Goal: Complete application form

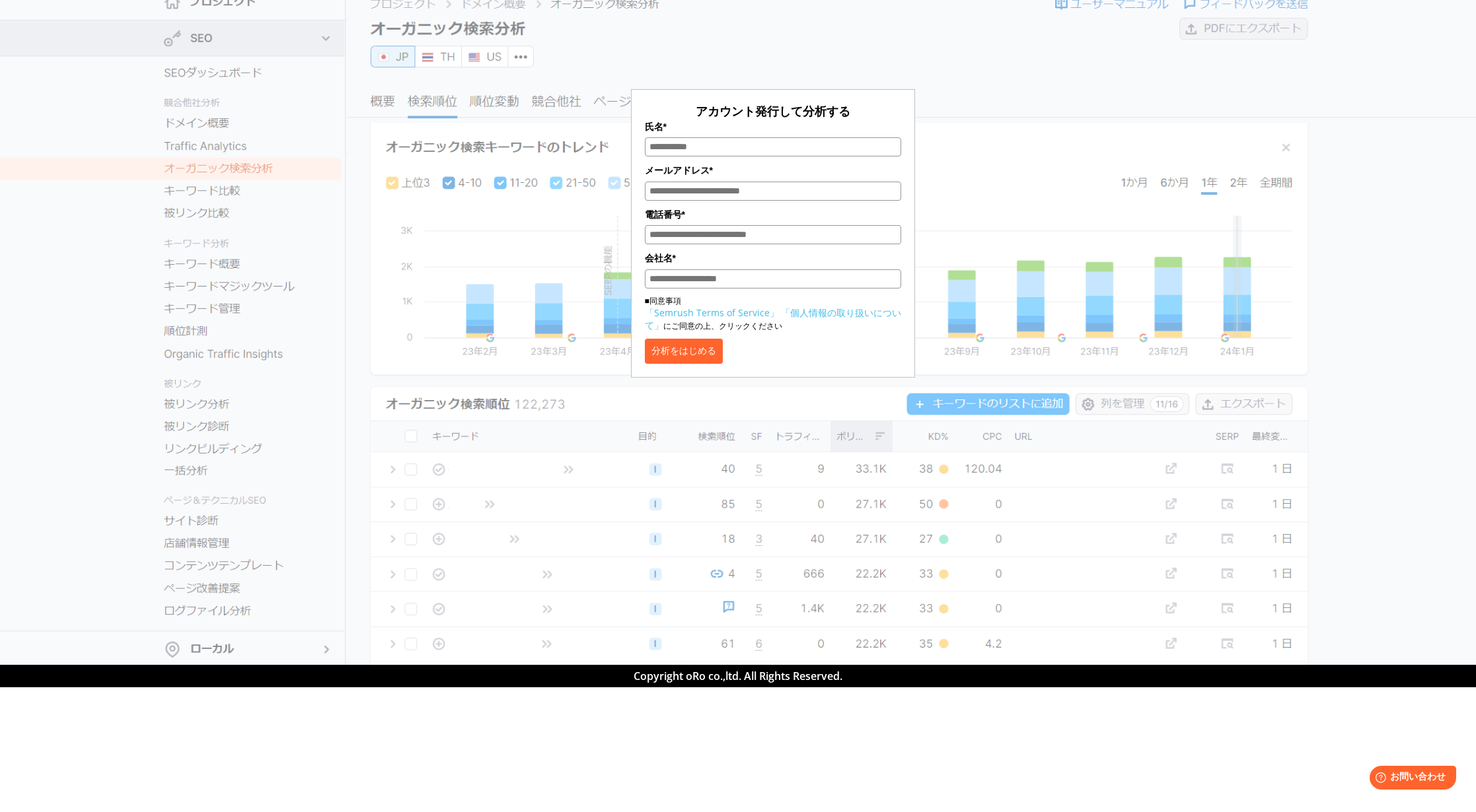
click at [722, 354] on button "分析をはじめる" at bounding box center [683, 351] width 78 height 25
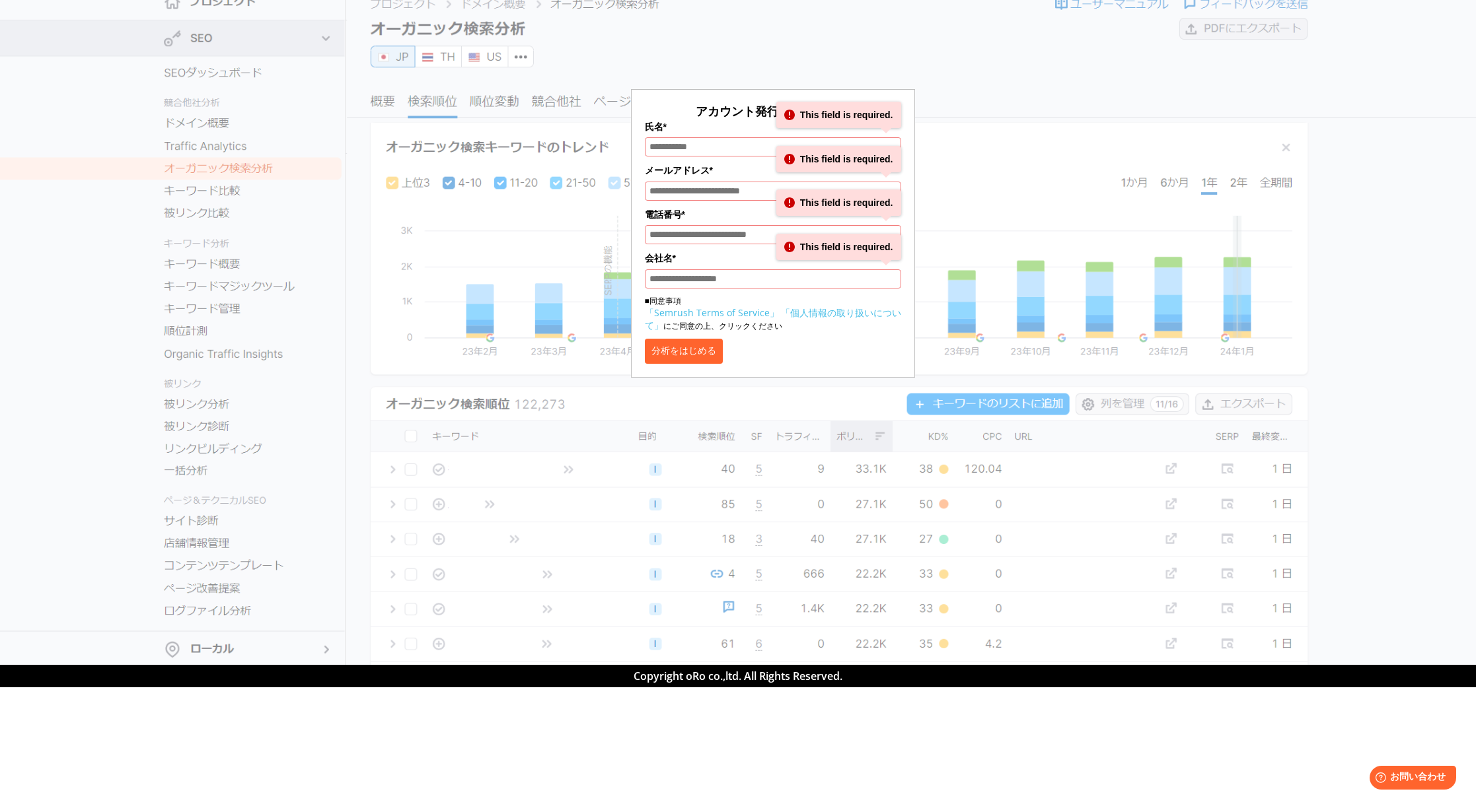
click at [688, 141] on input "氏名*" at bounding box center [773, 147] width 257 height 19
type input "*"
click at [745, 135] on div "氏名* *" at bounding box center [773, 138] width 257 height 37
click at [683, 196] on input "メールアドレス*" at bounding box center [773, 191] width 257 height 19
type input "**********"
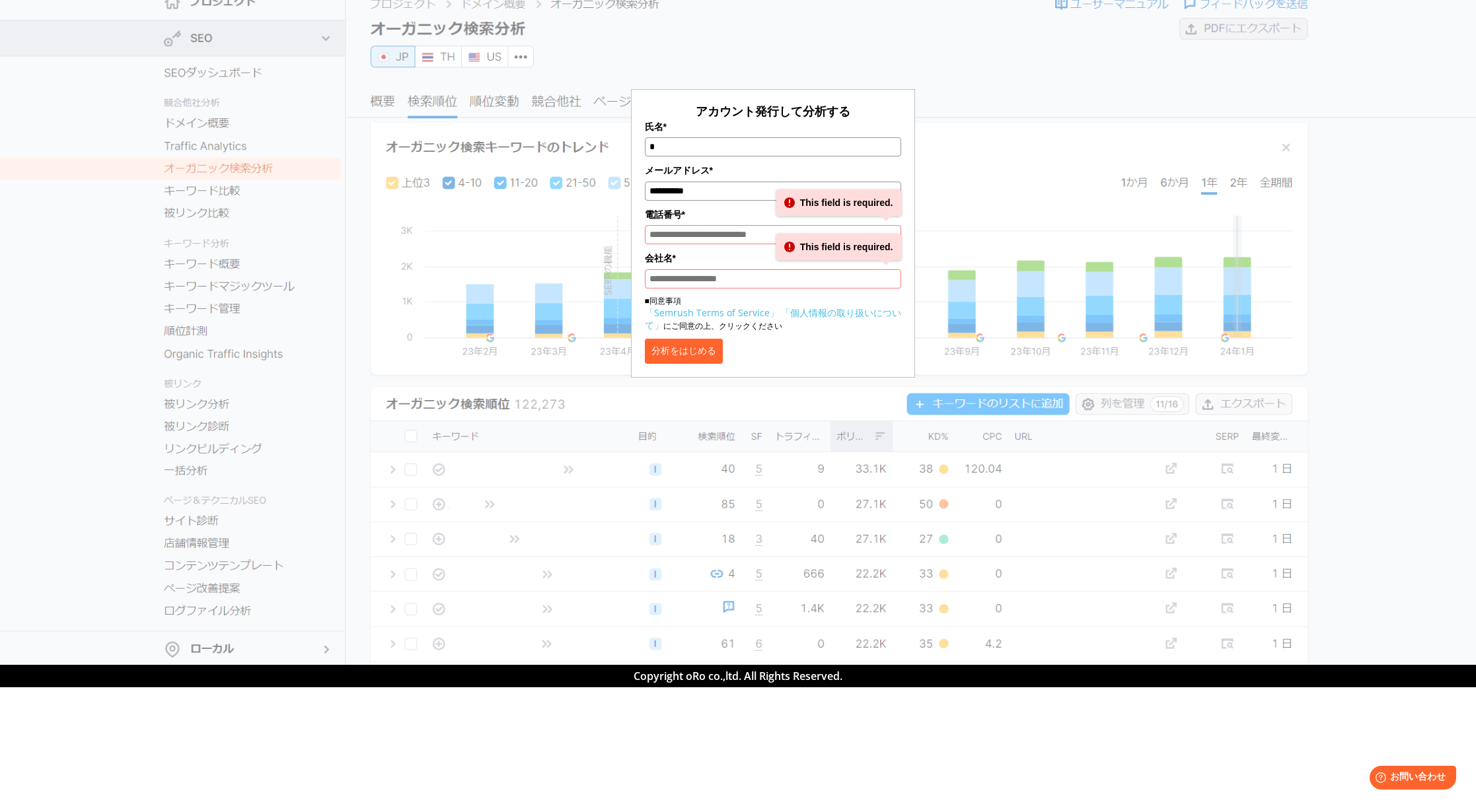
click at [691, 244] on input "電話番号*" at bounding box center [773, 235] width 257 height 19
type input "**********"
drag, startPoint x: 685, startPoint y: 274, endPoint x: 702, endPoint y: 297, distance: 28.6
click at [684, 274] on input "会社名*" at bounding box center [773, 279] width 257 height 19
type input "*"
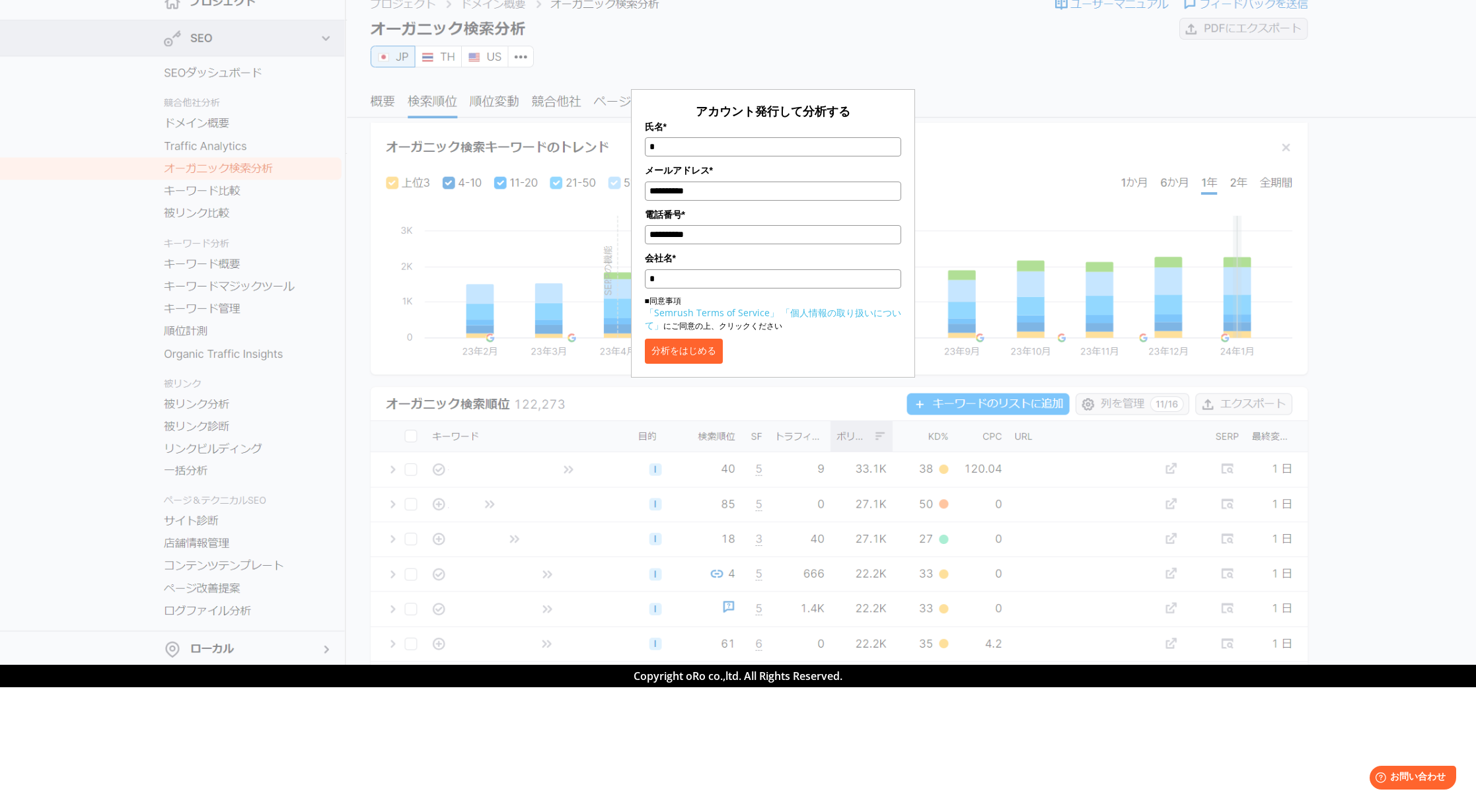
click at [704, 341] on button "分析をはじめる" at bounding box center [683, 351] width 78 height 25
